Goal: Navigation & Orientation: Find specific page/section

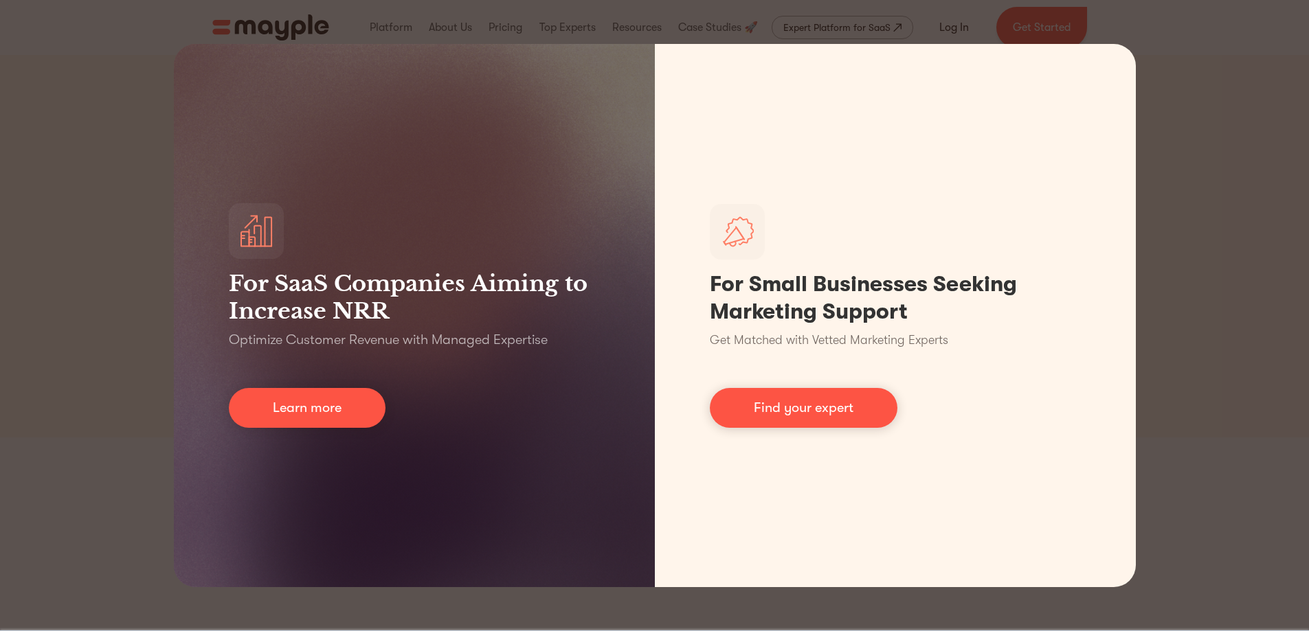
click at [1193, 147] on div "For SaaS Companies Aiming to Increase NRR Optimize Customer Revenue with Manage…" at bounding box center [654, 315] width 1309 height 631
click at [93, 159] on div "For SaaS Companies Aiming to Increase NRR Optimize Customer Revenue with Manage…" at bounding box center [654, 315] width 1309 height 631
click at [1222, 155] on div "For SaaS Companies Aiming to Increase NRR Optimize Customer Revenue with Manage…" at bounding box center [654, 315] width 1309 height 631
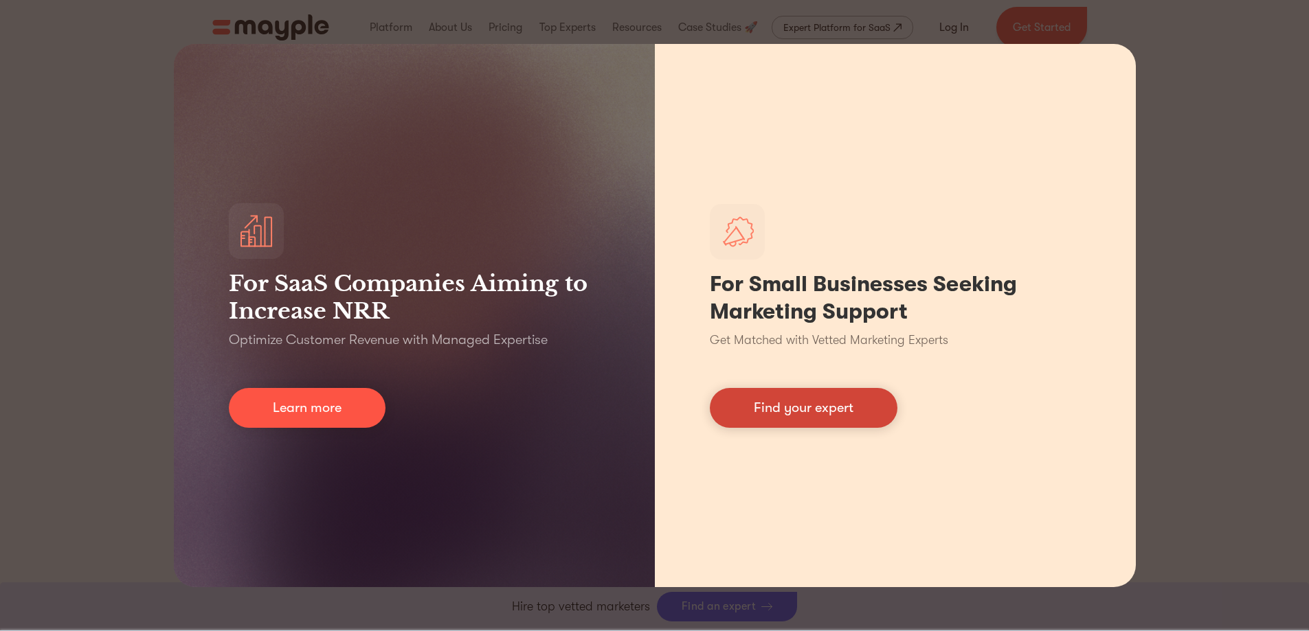
scroll to position [550, 0]
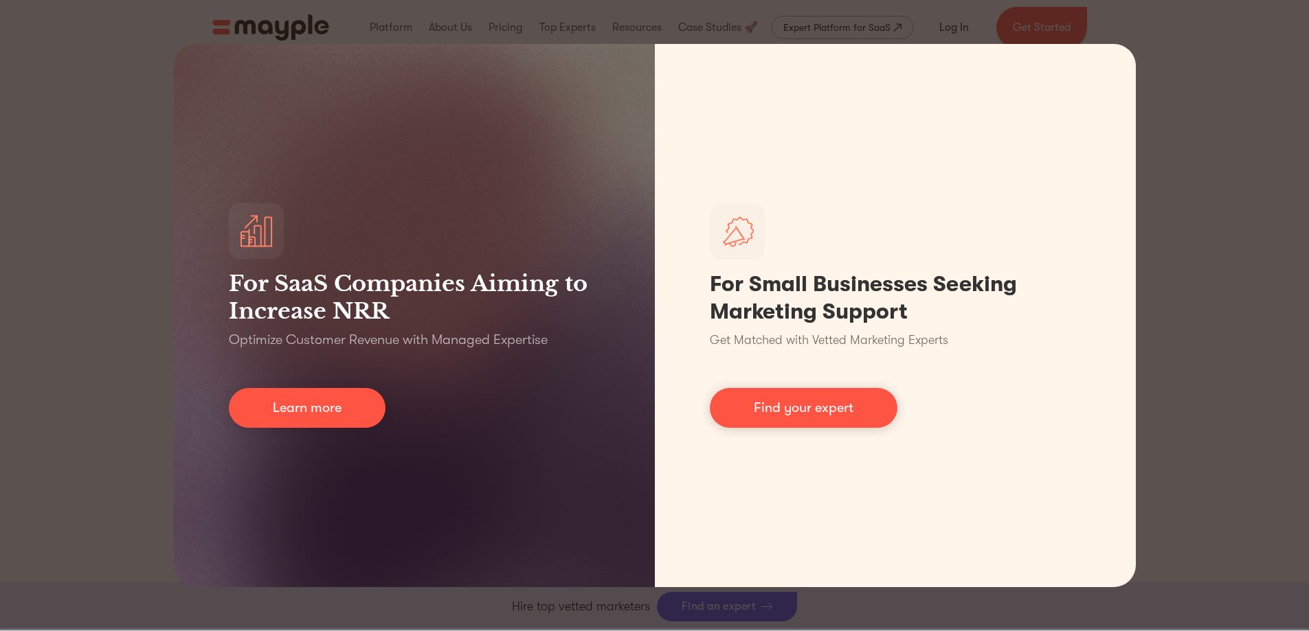
click at [1198, 183] on div "For SaaS Companies Aiming to Increase NRR Optimize Customer Revenue with Manage…" at bounding box center [654, 315] width 1309 height 631
click at [943, 25] on div "For SaaS Companies Aiming to Increase NRR Optimize Customer Revenue with Manage…" at bounding box center [654, 315] width 1309 height 631
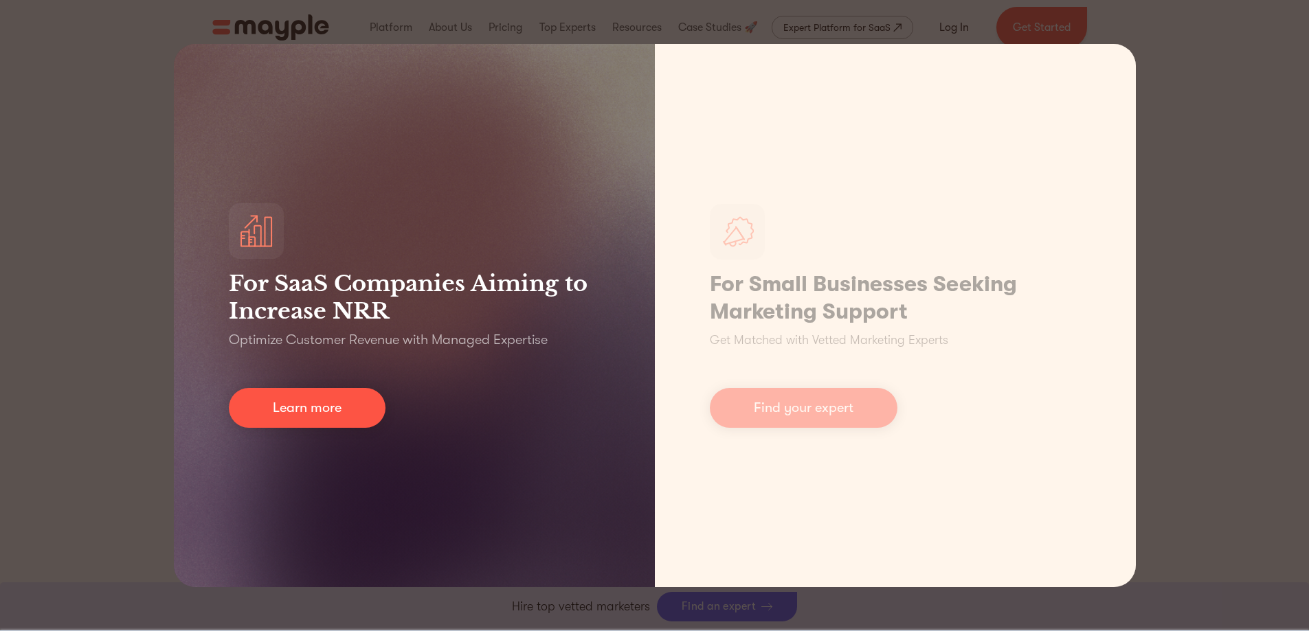
scroll to position [206, 0]
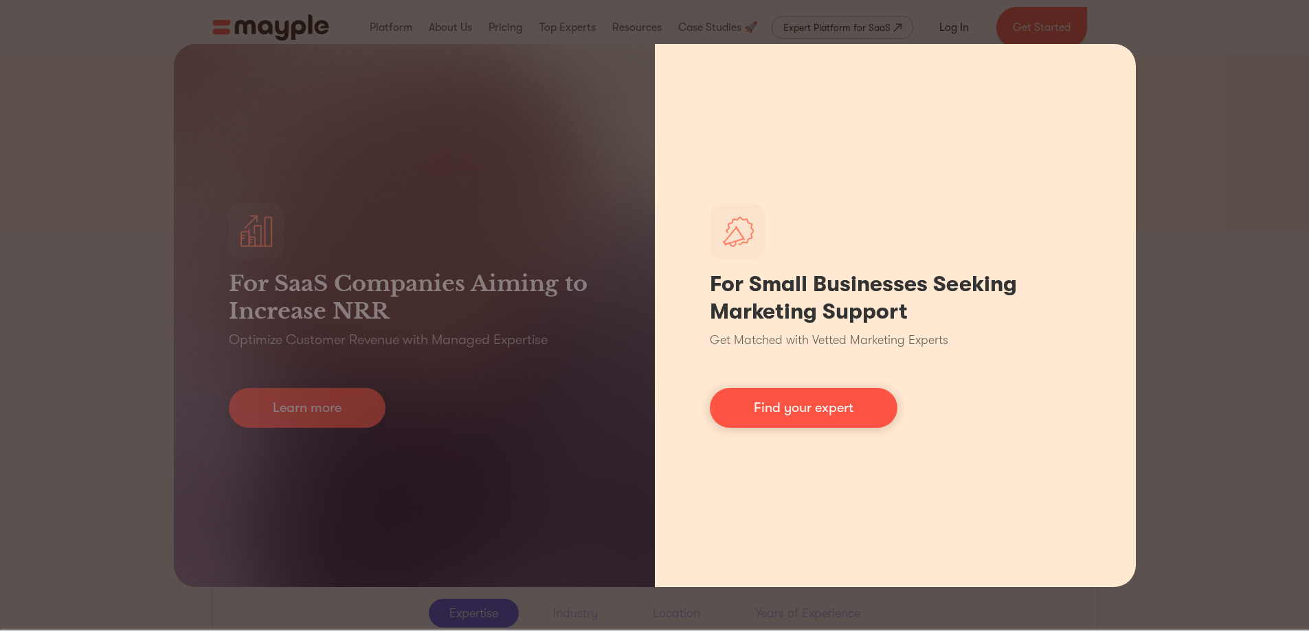
drag, startPoint x: 1113, startPoint y: 569, endPoint x: 1119, endPoint y: 503, distance: 66.2
click at [1114, 558] on div "For Small Businesses Seeking Marketing Support Get Matched with Vetted Marketin…" at bounding box center [895, 315] width 481 height 543
click at [1107, 67] on div "For Small Businesses Seeking Marketing Support Get Matched with Vetted Marketin…" at bounding box center [895, 315] width 481 height 543
click at [818, 416] on link "Find your expert" at bounding box center [804, 408] width 188 height 40
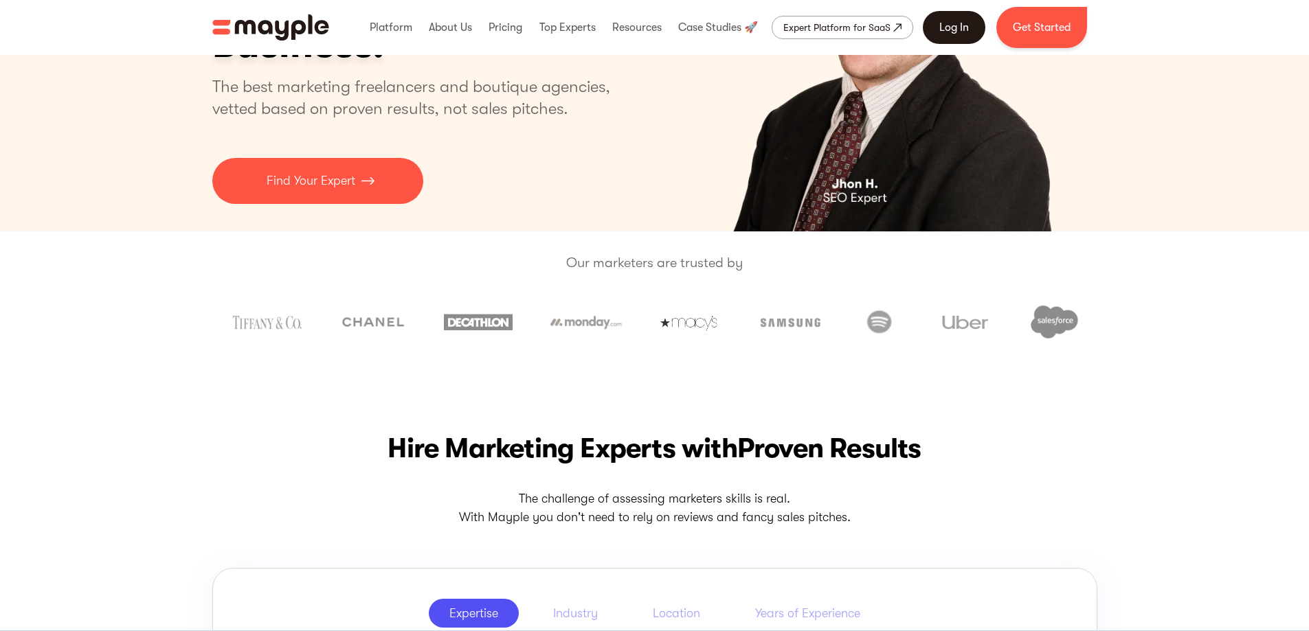
click at [950, 28] on link "Log In" at bounding box center [954, 27] width 63 height 33
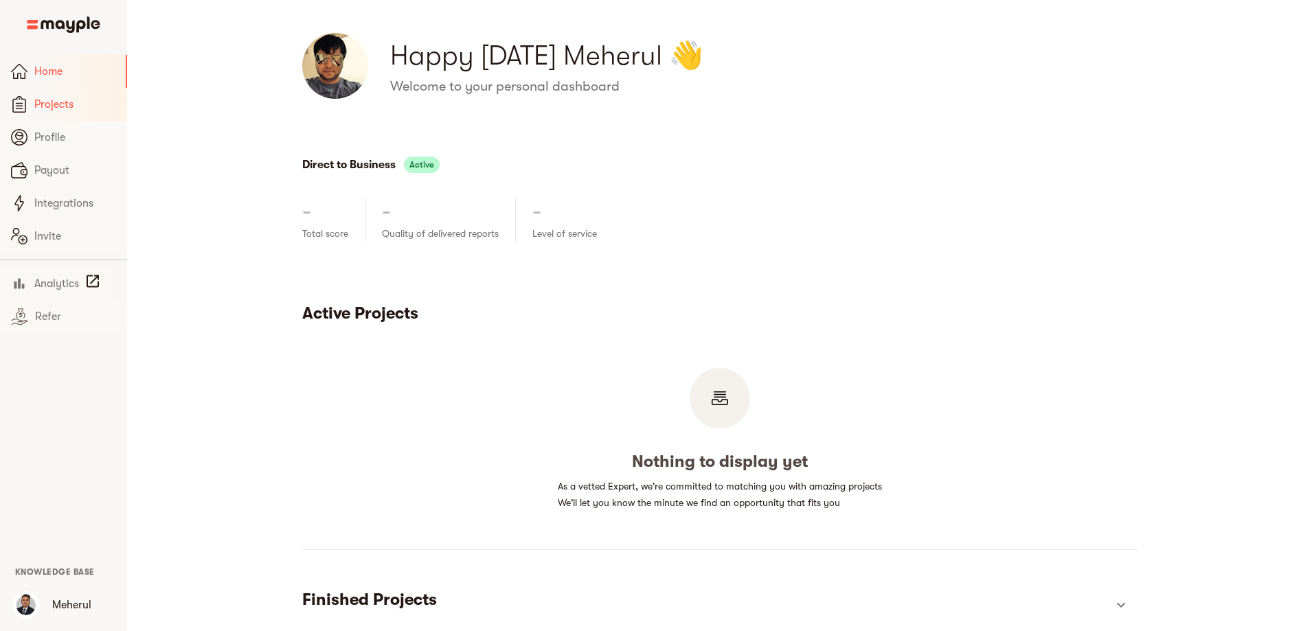
click at [57, 106] on span "Projects" at bounding box center [75, 104] width 82 height 16
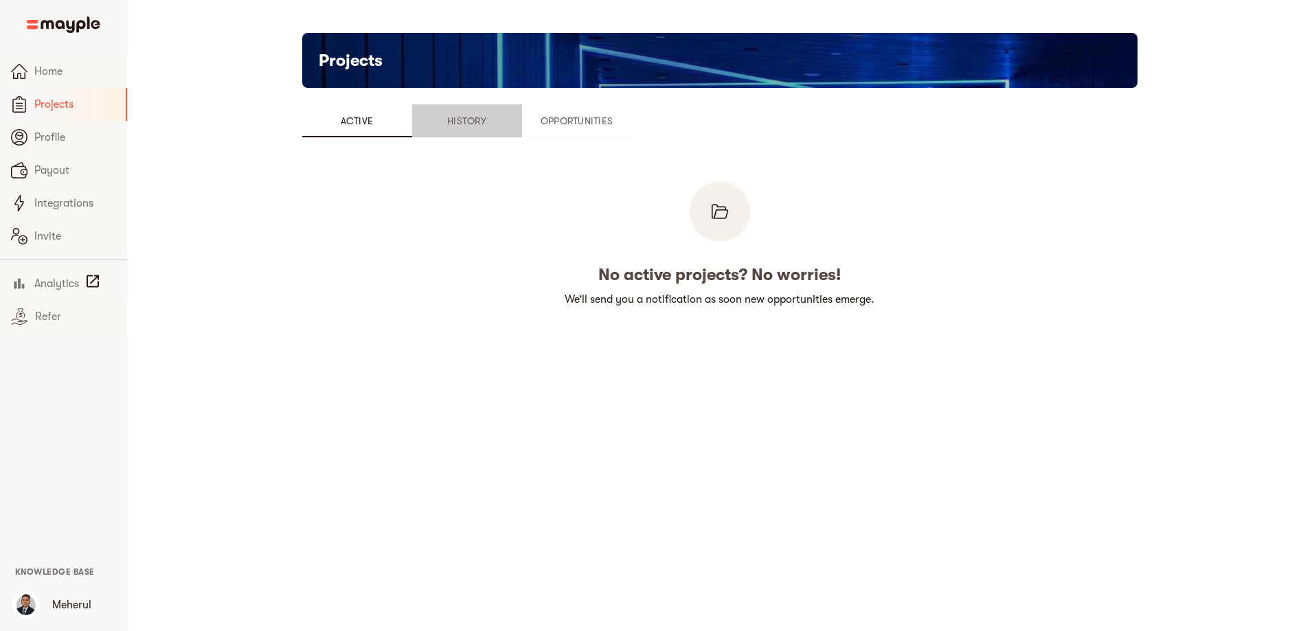
click at [420, 122] on span "History" at bounding box center [466, 121] width 93 height 16
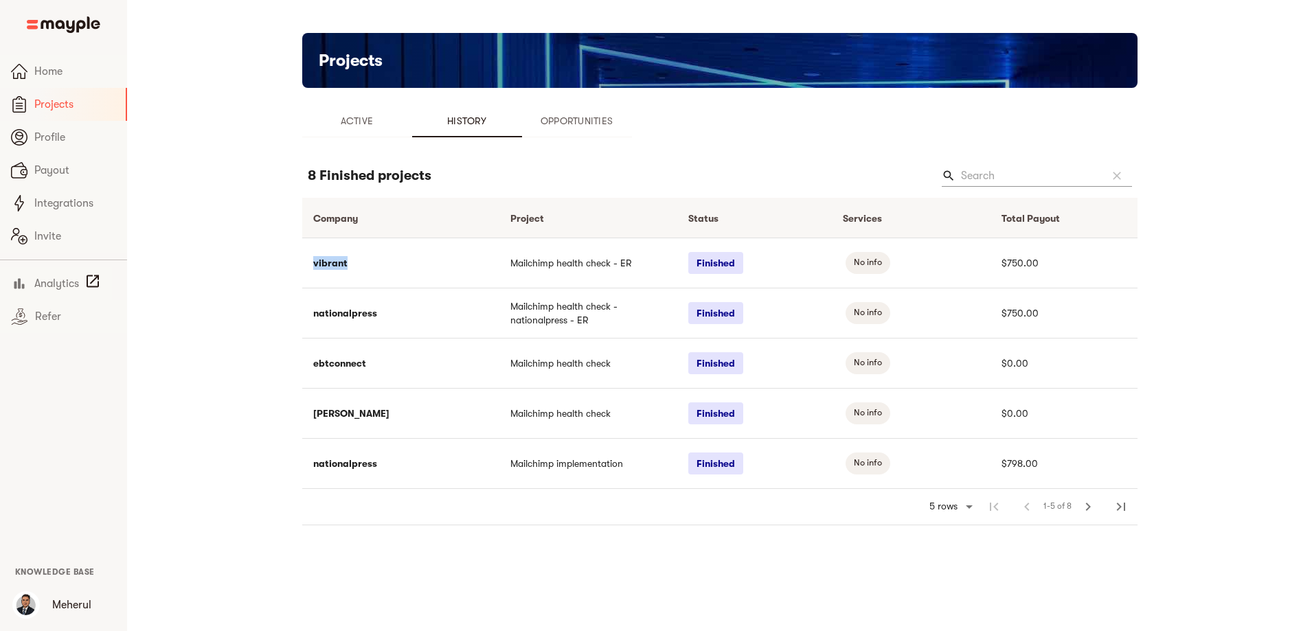
drag, startPoint x: 222, startPoint y: 265, endPoint x: 256, endPoint y: 264, distance: 33.7
click at [302, 264] on td "vibrant" at bounding box center [400, 263] width 197 height 50
drag, startPoint x: 214, startPoint y: 312, endPoint x: 293, endPoint y: 313, distance: 79.0
click at [302, 313] on td "nationalpress" at bounding box center [400, 313] width 197 height 50
click at [417, 557] on main "Projects Active History Opportunities 8 Finished projects search clear Company …" at bounding box center [719, 315] width 1185 height 631
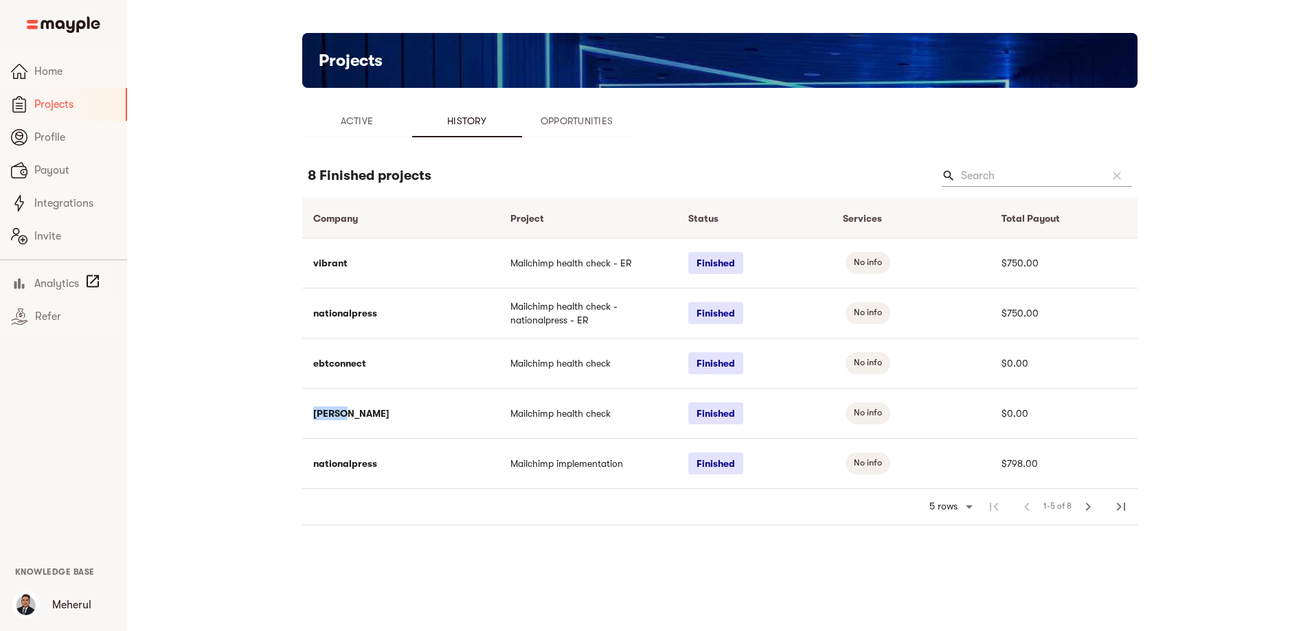
drag, startPoint x: 222, startPoint y: 416, endPoint x: 259, endPoint y: 415, distance: 37.1
click at [302, 415] on td "[PERSON_NAME]" at bounding box center [400, 413] width 197 height 50
drag, startPoint x: 220, startPoint y: 363, endPoint x: 260, endPoint y: 368, distance: 40.8
click at [302, 363] on td "ebtconnect" at bounding box center [400, 363] width 197 height 50
click at [58, 138] on span "Profile" at bounding box center [75, 137] width 82 height 16
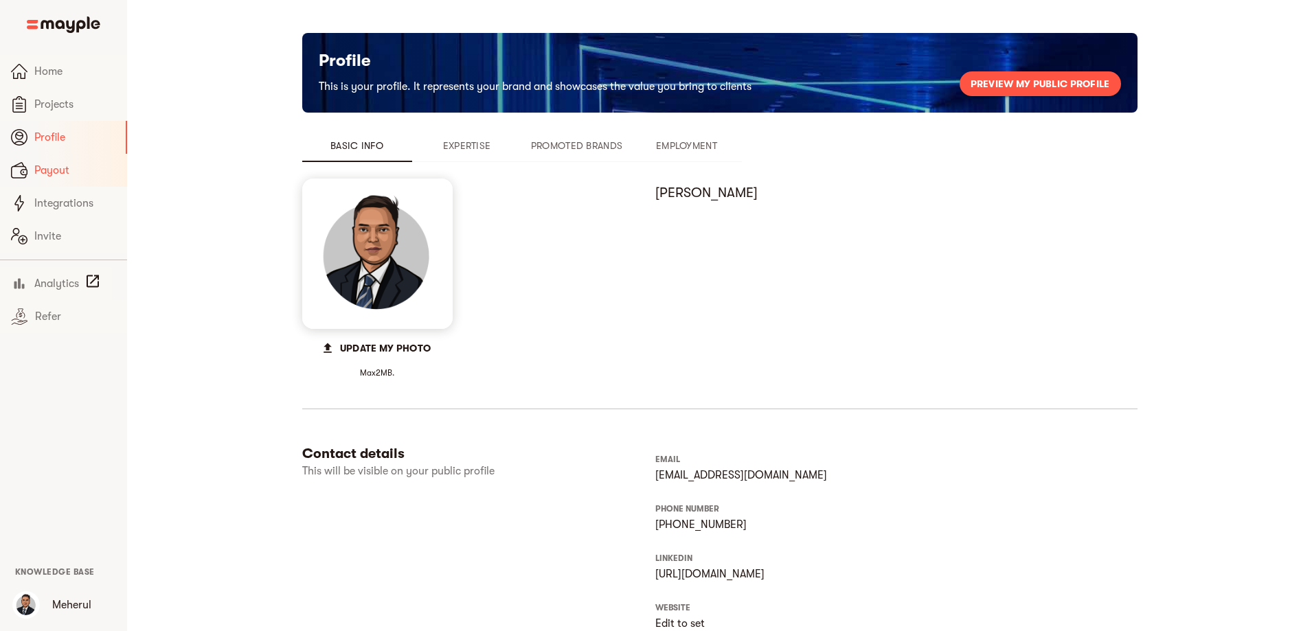
click at [62, 177] on span "Payout" at bounding box center [75, 170] width 82 height 16
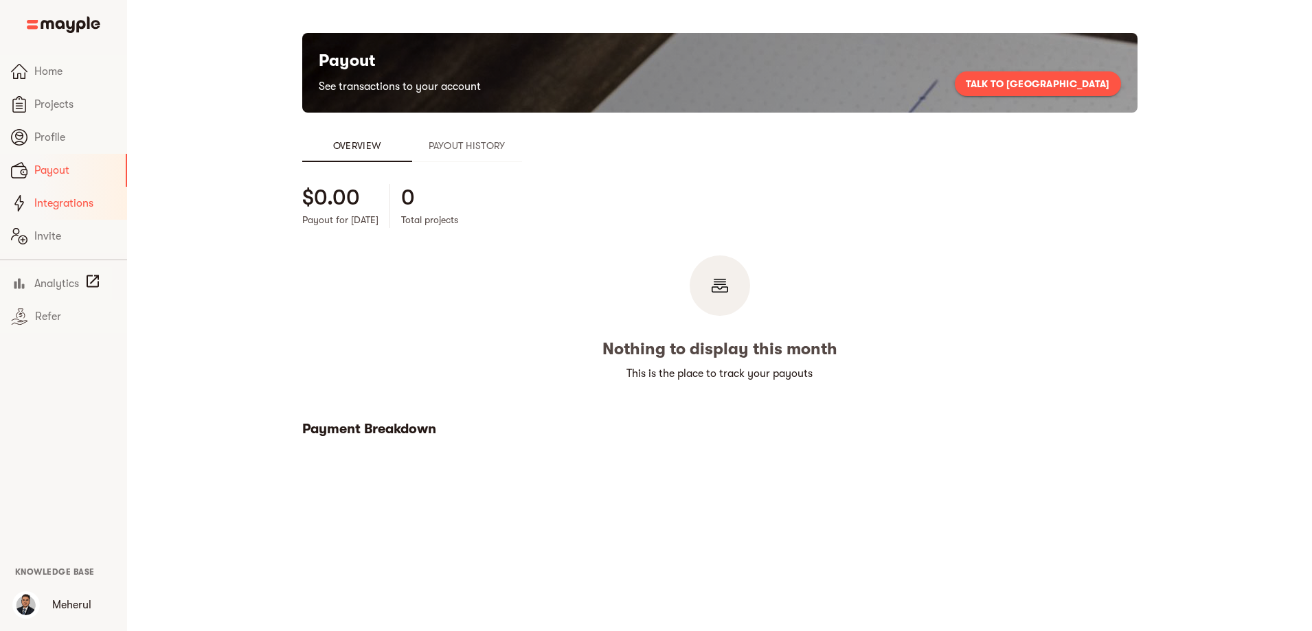
click at [69, 205] on span "Integrations" at bounding box center [75, 203] width 82 height 16
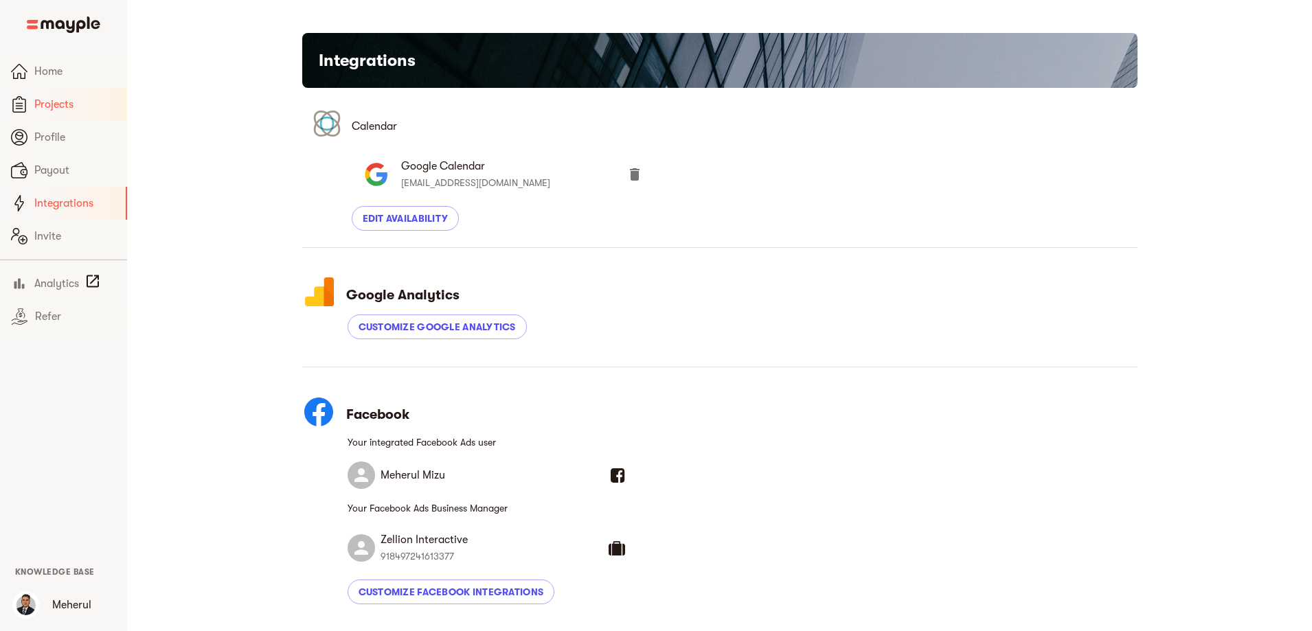
click at [63, 105] on span "Projects" at bounding box center [75, 104] width 82 height 16
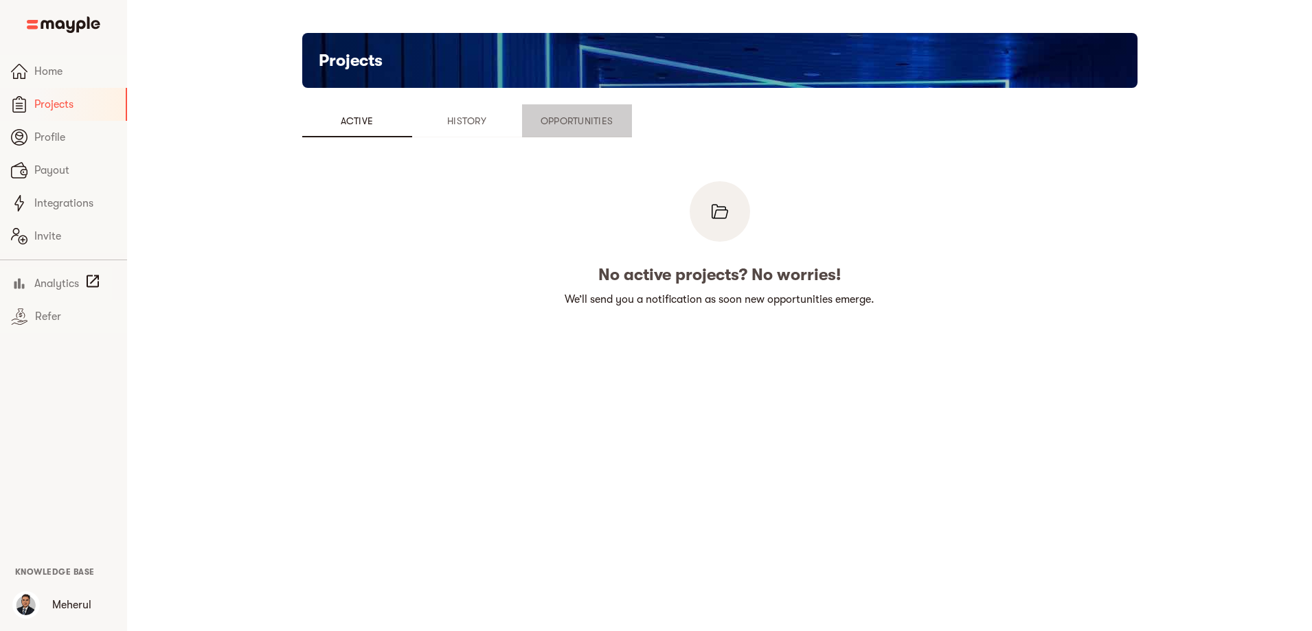
click at [530, 116] on span "Opportunities" at bounding box center [576, 121] width 93 height 16
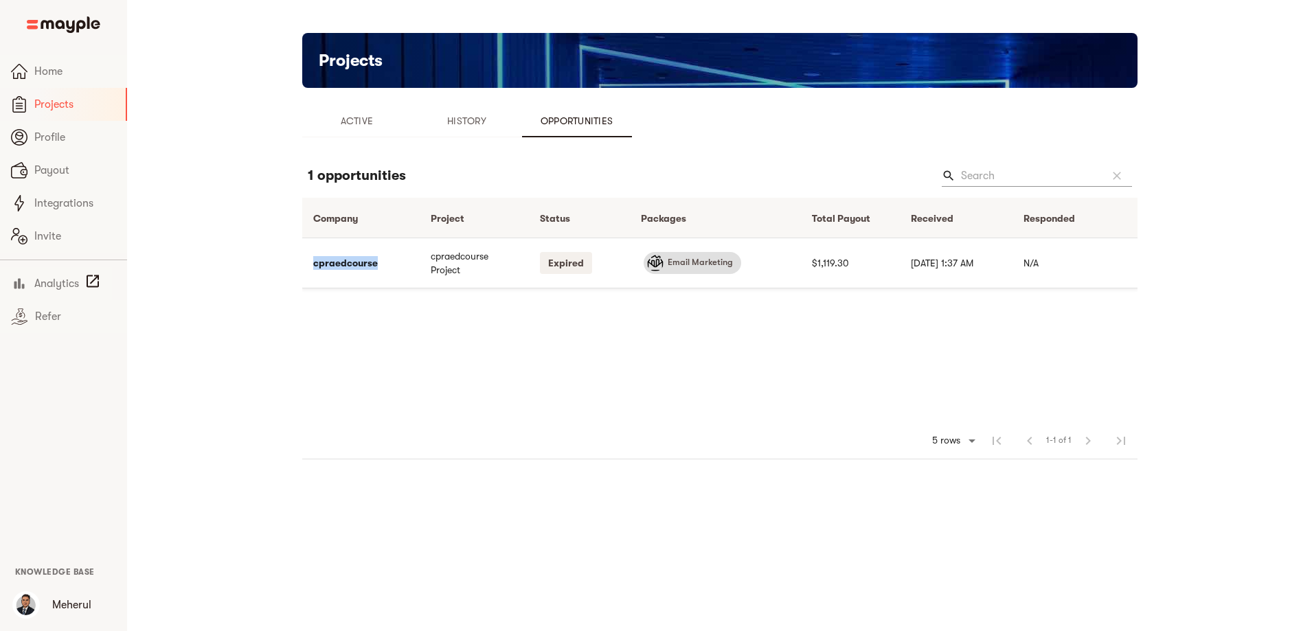
drag, startPoint x: 209, startPoint y: 266, endPoint x: 287, endPoint y: 267, distance: 78.3
click at [287, 267] on div "Projects Active History Opportunities 1 opportunities search clear Company arro…" at bounding box center [719, 257] width 879 height 449
click at [47, 70] on span "Home" at bounding box center [75, 71] width 82 height 16
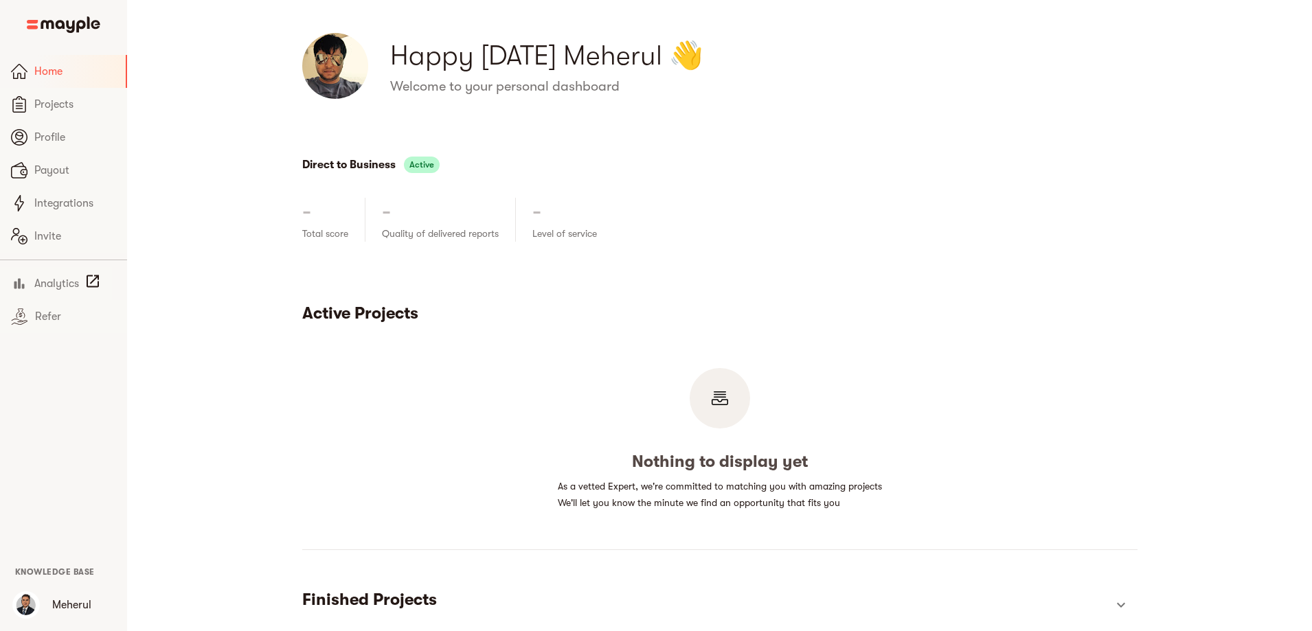
scroll to position [67, 0]
